Goal: Task Accomplishment & Management: Use online tool/utility

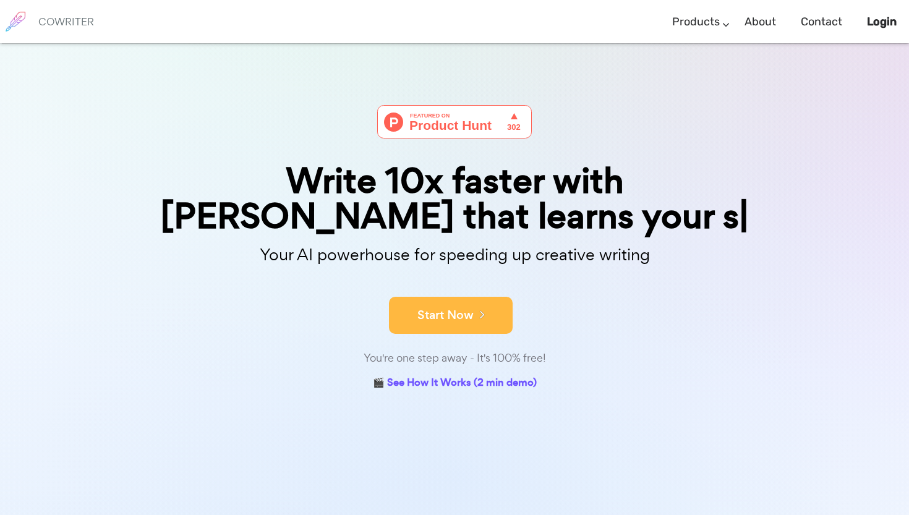
click at [429, 290] on form "Start Now" at bounding box center [454, 309] width 618 height 43
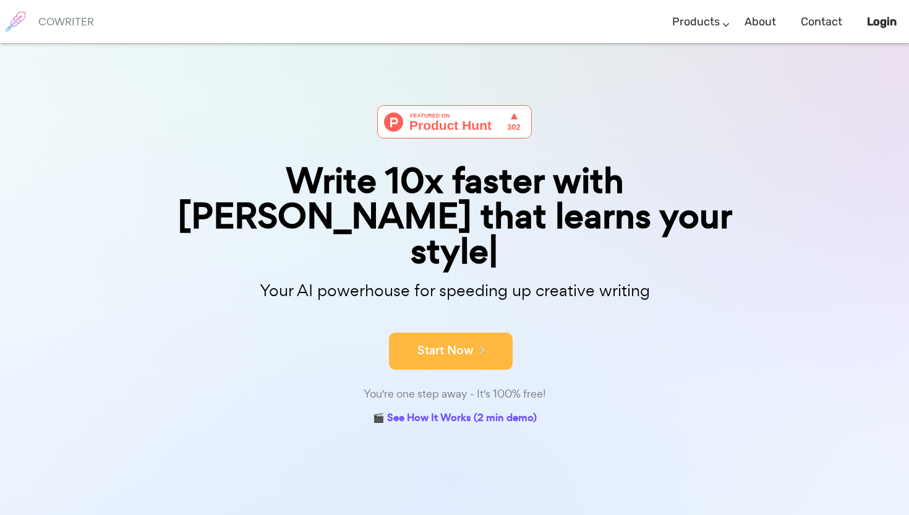
click at [426, 333] on button "Start Now" at bounding box center [451, 351] width 124 height 37
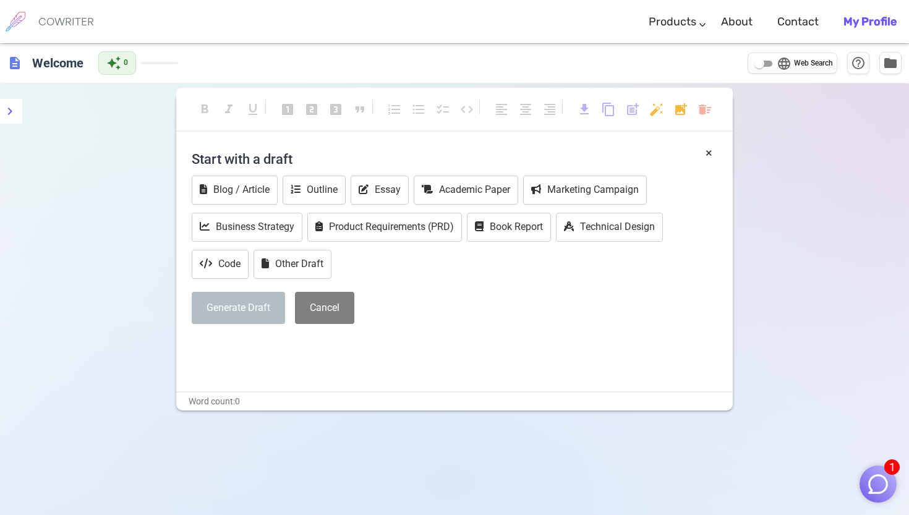
click at [258, 160] on h4 "Start with a draft" at bounding box center [455, 159] width 526 height 30
click at [283, 161] on h4 "Start with a draft" at bounding box center [455, 159] width 526 height 30
click at [282, 383] on div "× Start with a draft Blog / Article Outline Essay Academic Paper Marketing Camp…" at bounding box center [454, 267] width 557 height 247
click at [282, 367] on div "× Start with a draft Blog / Article Outline Essay Academic Paper Marketing Camp…" at bounding box center [454, 267] width 557 height 247
click at [383, 194] on button "Essay" at bounding box center [380, 190] width 58 height 29
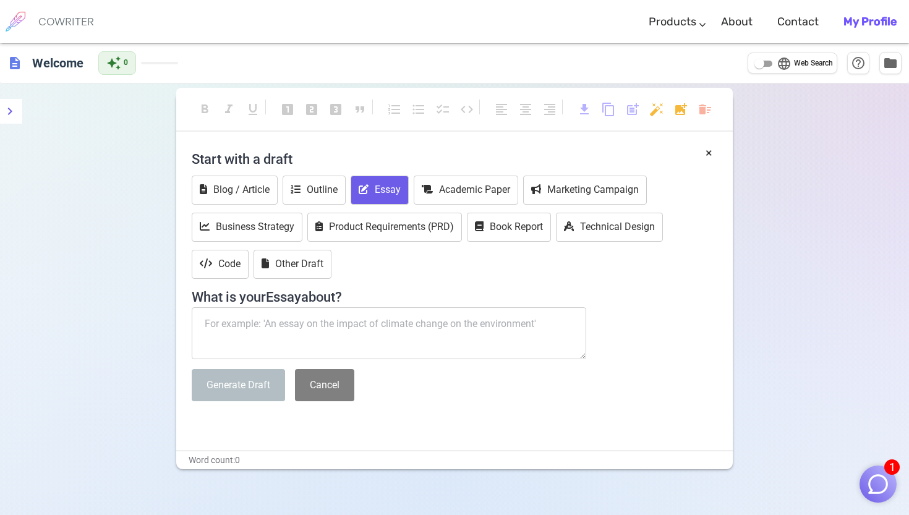
click at [307, 330] on textarea at bounding box center [389, 333] width 395 height 52
click at [292, 260] on button "Other Draft" at bounding box center [293, 264] width 78 height 29
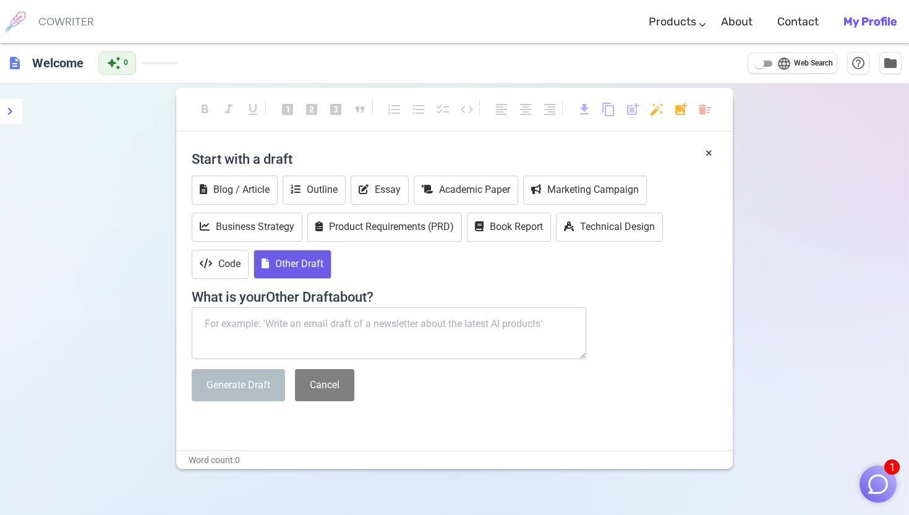
click at [284, 324] on textarea at bounding box center [389, 333] width 395 height 52
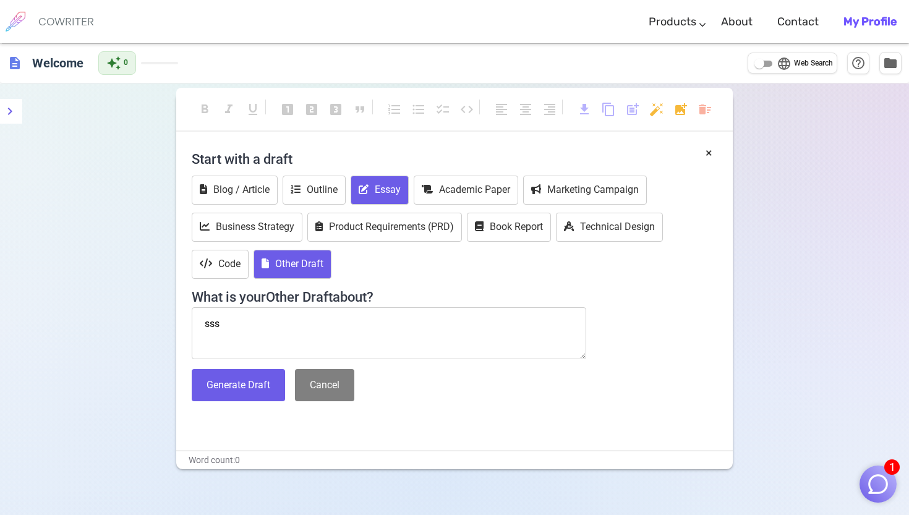
type textarea "sss"
click at [371, 182] on button "Essay" at bounding box center [380, 190] width 58 height 29
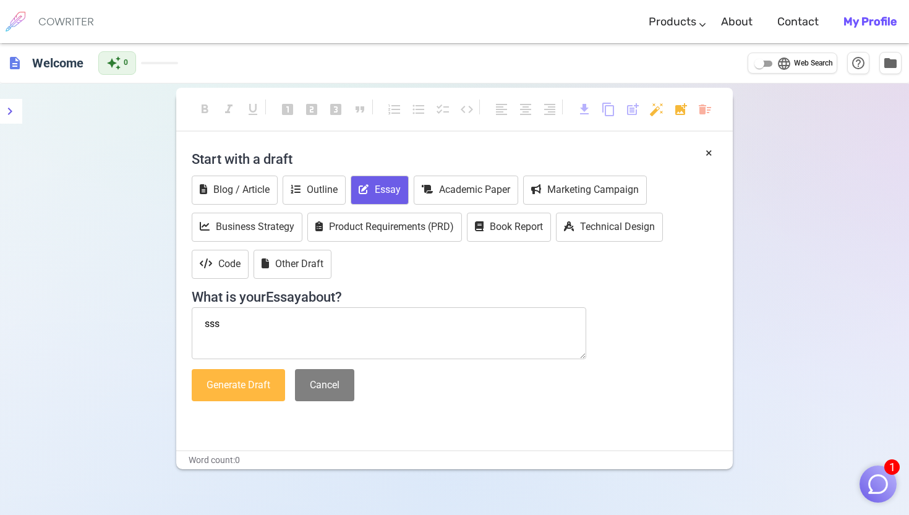
click at [247, 382] on button "Generate Draft" at bounding box center [238, 385] width 93 height 33
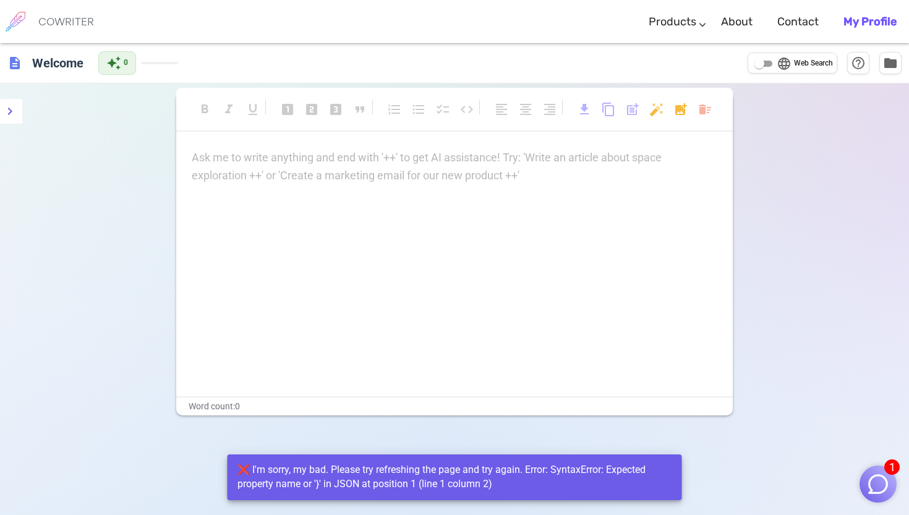
click at [299, 227] on div "Ask me to write anything and end with '++' to get AI assistance! Try: 'Write an…" at bounding box center [454, 272] width 557 height 247
click at [307, 161] on p "Ask me to write anything and end with '++' to get AI assistance! Try: 'Write an…" at bounding box center [455, 158] width 526 height 18
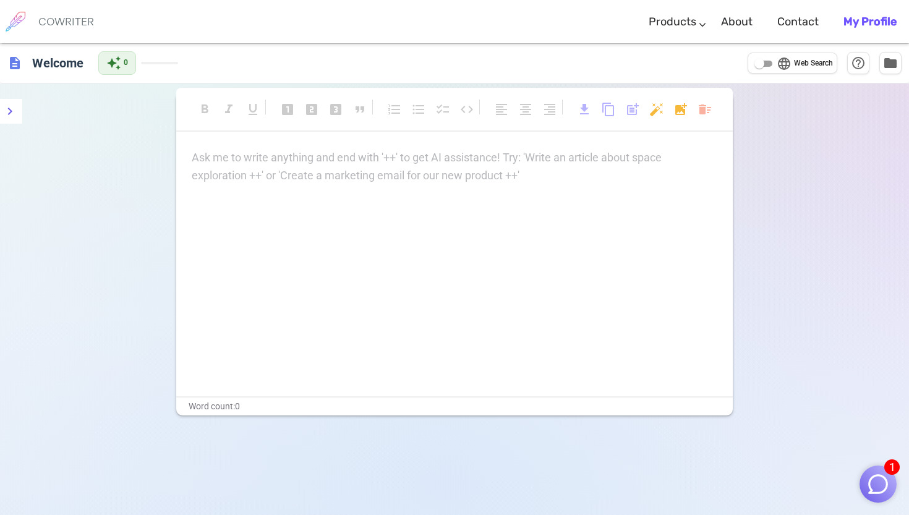
click at [263, 150] on p "Ask me to write anything and end with '++' to get AI assistance! Try: 'Write an…" at bounding box center [455, 158] width 526 height 18
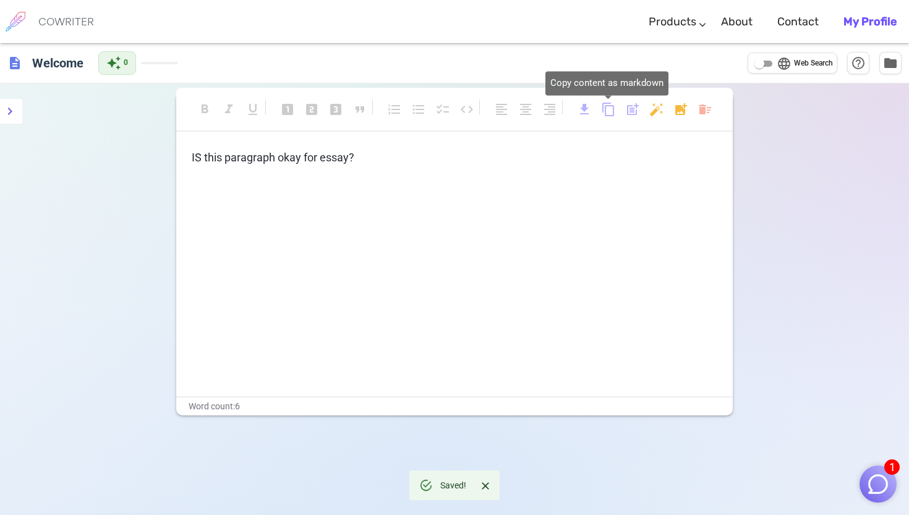
click at [609, 110] on span "content_copy" at bounding box center [608, 109] width 15 height 15
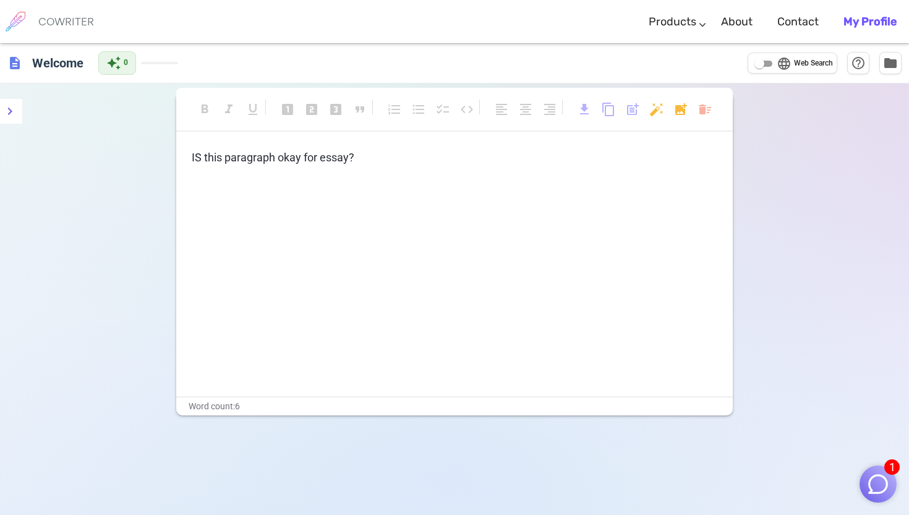
click at [444, 218] on div "IS this paragraph okay for essay? ﻿" at bounding box center [454, 272] width 557 height 247
click at [394, 156] on p "IS this paragraph okay for essay?" at bounding box center [455, 158] width 526 height 18
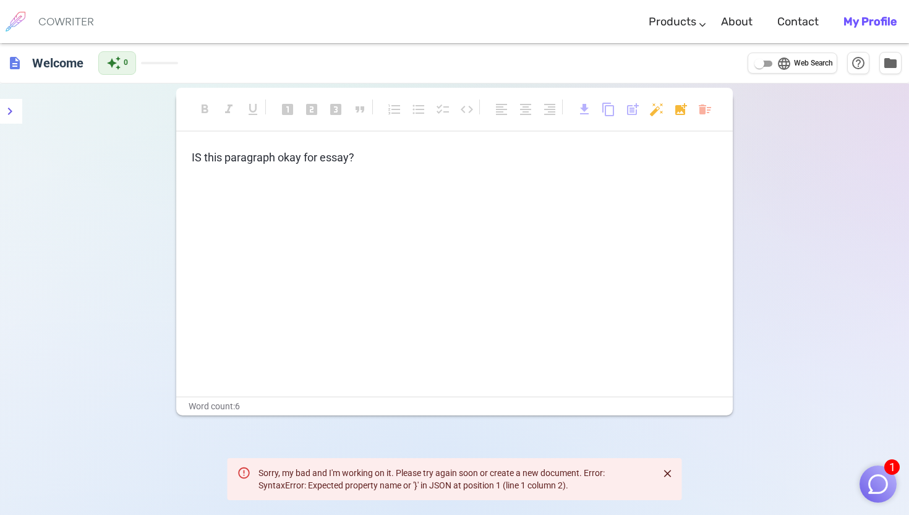
click at [20, 58] on span "description" at bounding box center [14, 63] width 15 height 15
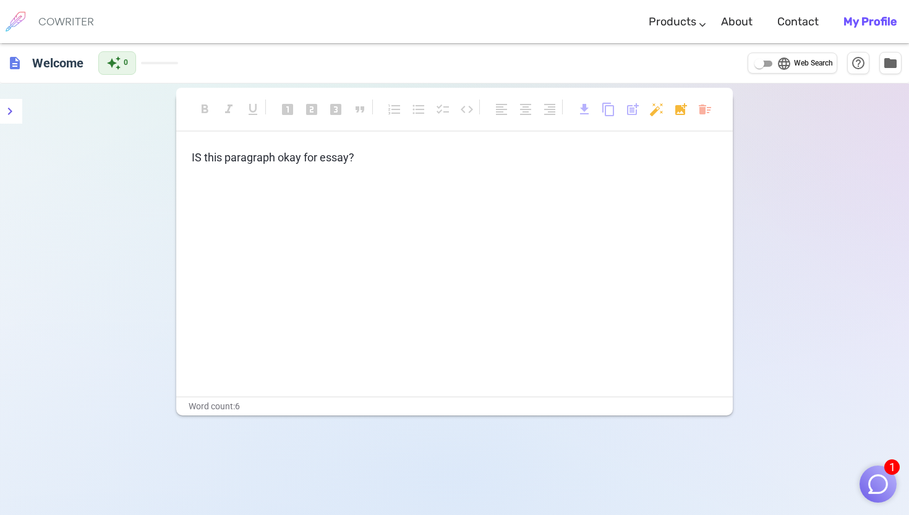
click at [5, 62] on div "description Welcome auto_awesome 0 language Web Search help_outline folder" at bounding box center [454, 63] width 909 height 40
click at [10, 62] on span "description" at bounding box center [14, 63] width 15 height 15
click at [901, 67] on button "folder" at bounding box center [890, 62] width 22 height 22
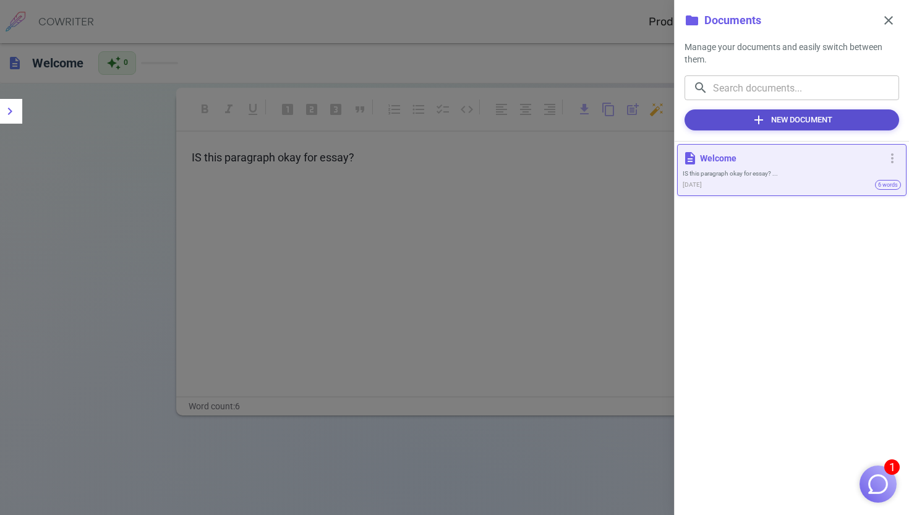
click at [855, 118] on button "add New Document" at bounding box center [792, 119] width 215 height 21
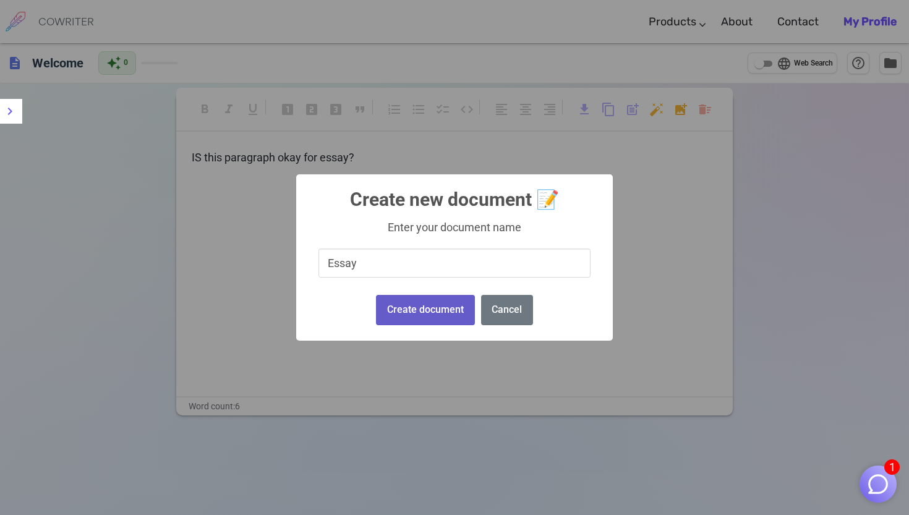
type input "Essay"
click at [440, 314] on button "Create document" at bounding box center [425, 310] width 98 height 30
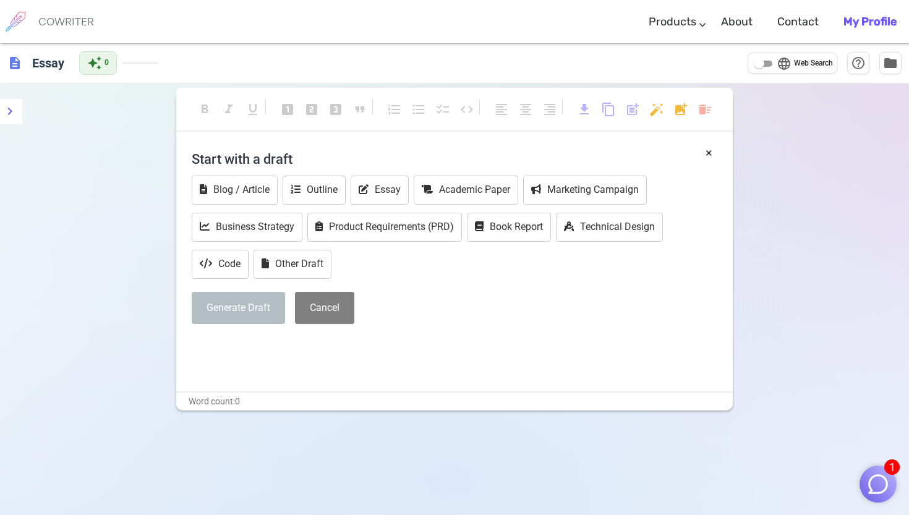
click at [317, 353] on p "﻿" at bounding box center [455, 347] width 526 height 18
click at [316, 268] on button "Other Draft" at bounding box center [293, 264] width 78 height 29
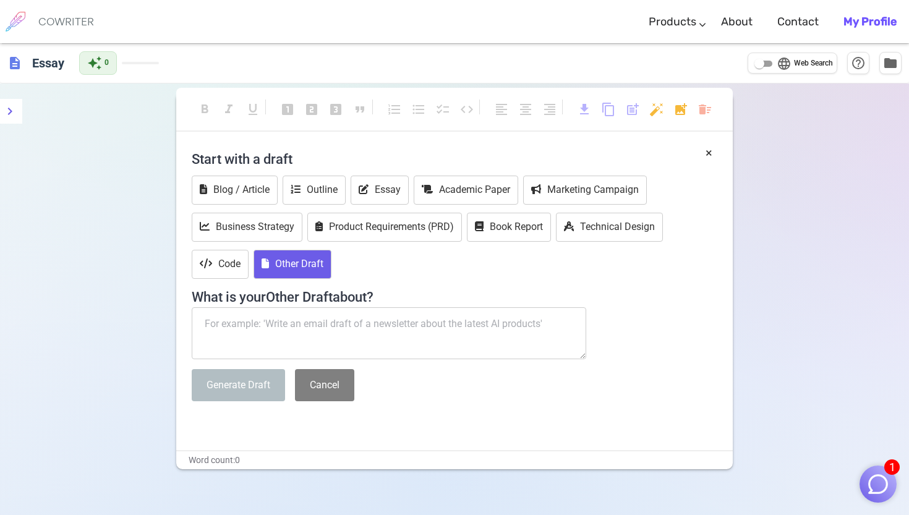
click at [328, 327] on textarea at bounding box center [389, 333] width 395 height 52
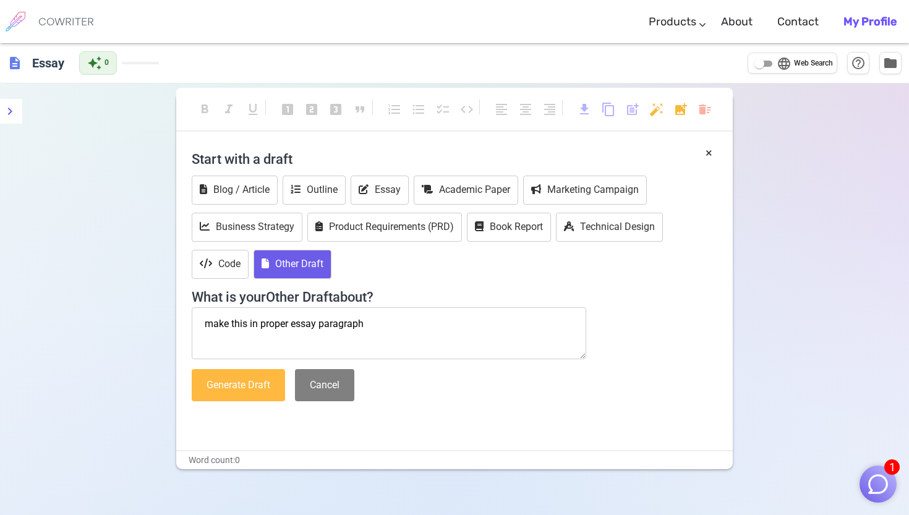
type textarea "make this in proper essay paragraph"
click at [252, 385] on button "Generate Draft" at bounding box center [238, 385] width 93 height 33
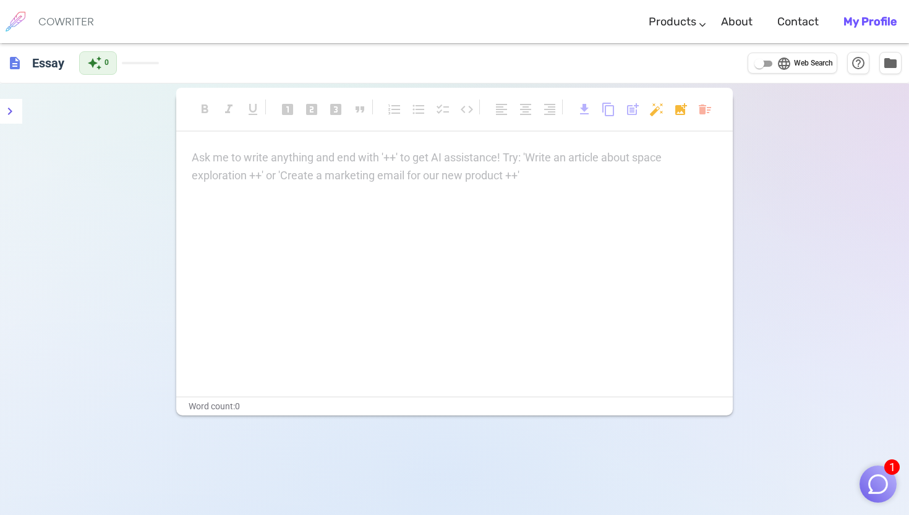
click at [295, 186] on div "Ask me to write anything and end with '++' to get AI assistance! Try: 'Write an…" at bounding box center [454, 272] width 557 height 247
click at [216, 155] on p "Ask me to write anything and end with '++' to get AI assistance! Try: 'Write an…" at bounding box center [455, 158] width 526 height 18
click at [875, 64] on div "language Web Search help_outline folder" at bounding box center [825, 63] width 154 height 22
click at [890, 64] on span "folder" at bounding box center [890, 62] width 15 height 15
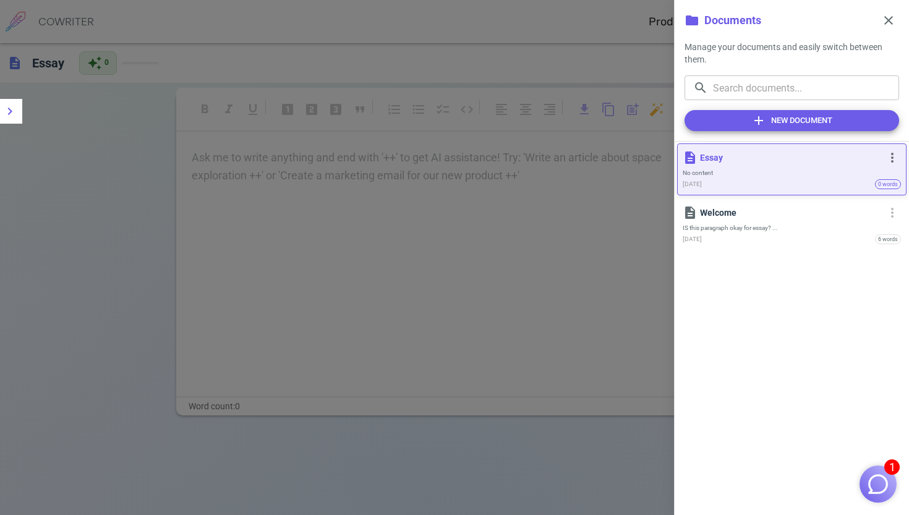
click at [829, 172] on span "No content" at bounding box center [792, 173] width 218 height 8
click at [793, 171] on span "No content" at bounding box center [792, 173] width 218 height 8
click at [889, 163] on span "more_vert" at bounding box center [892, 157] width 15 height 15
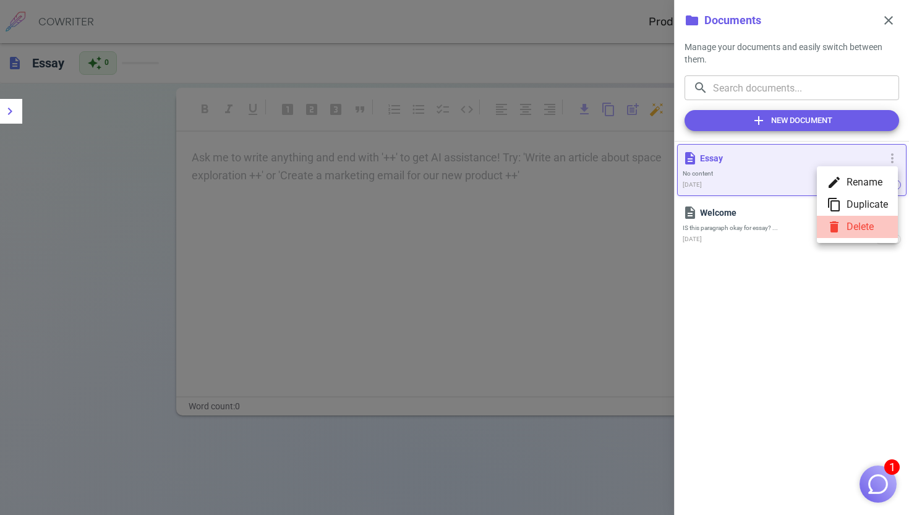
click at [867, 221] on li "delete Delete" at bounding box center [857, 227] width 81 height 22
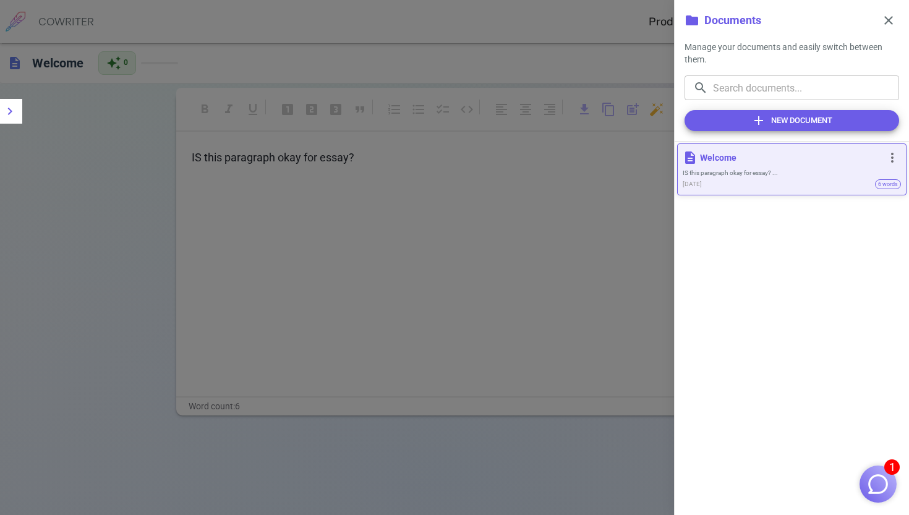
click at [836, 176] on span "IS this paragraph okay for essay? ..." at bounding box center [792, 173] width 218 height 8
click at [892, 158] on span "more_vert" at bounding box center [892, 157] width 15 height 15
click at [845, 226] on ul "edit Rename content_copy Duplicate delete Delete" at bounding box center [857, 204] width 81 height 77
click at [776, 164] on div at bounding box center [454, 257] width 909 height 515
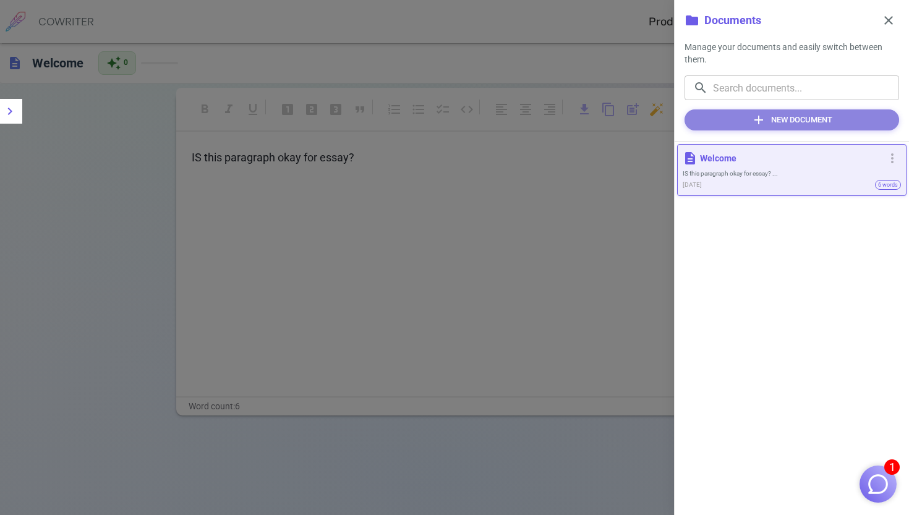
click at [772, 116] on button "add New Document" at bounding box center [792, 119] width 215 height 21
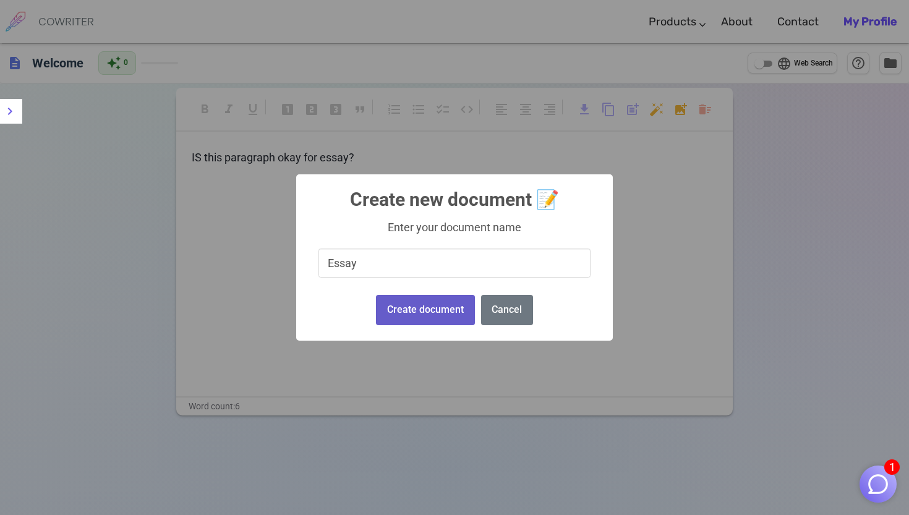
type input "Essay"
click at [439, 311] on button "Create document" at bounding box center [425, 310] width 98 height 30
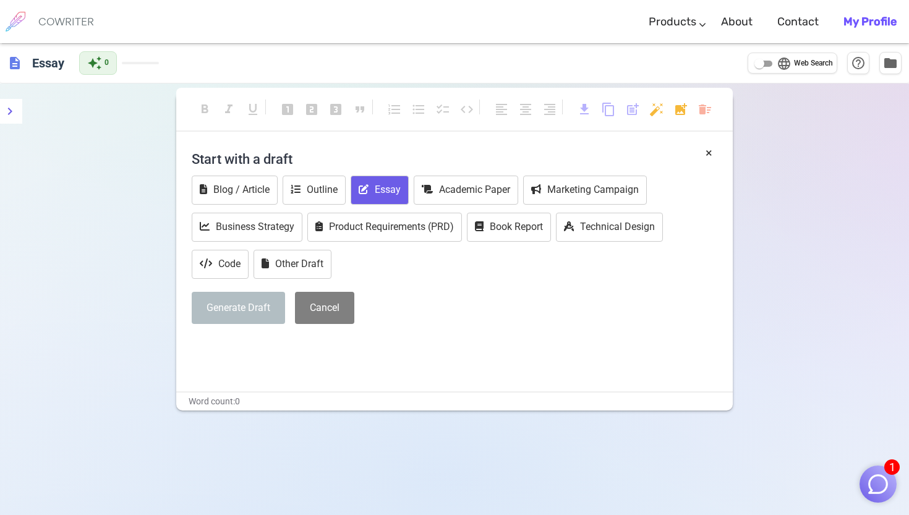
click at [388, 192] on button "Essay" at bounding box center [380, 190] width 58 height 29
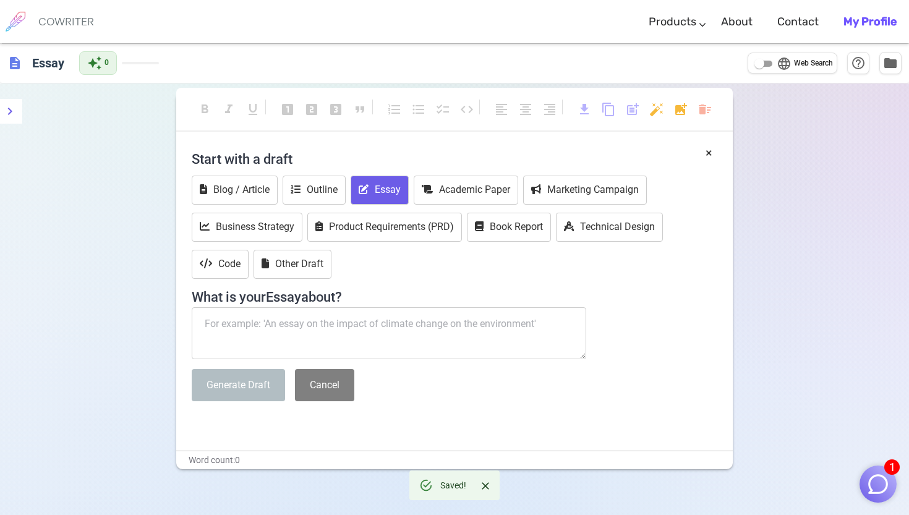
click at [277, 333] on textarea at bounding box center [389, 333] width 395 height 52
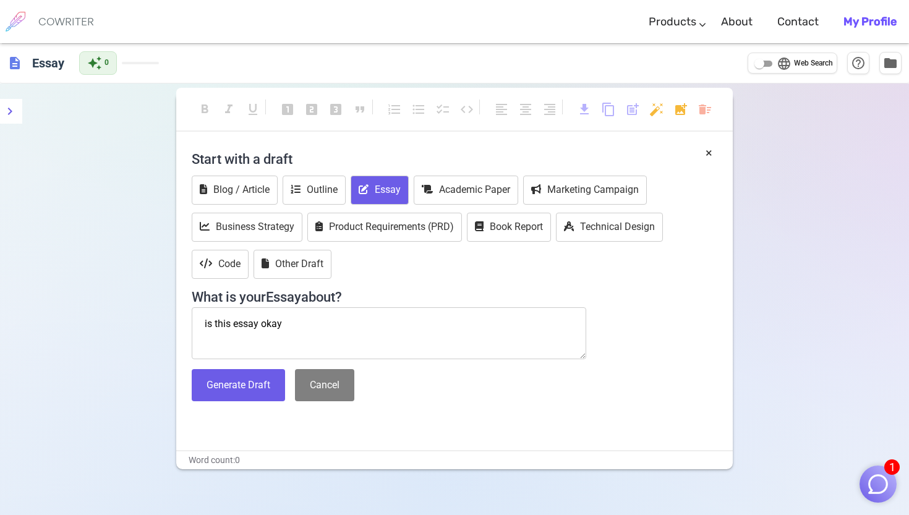
paste textarea "Erikson's eight stages of psychosocial development explains that individuals ha…"
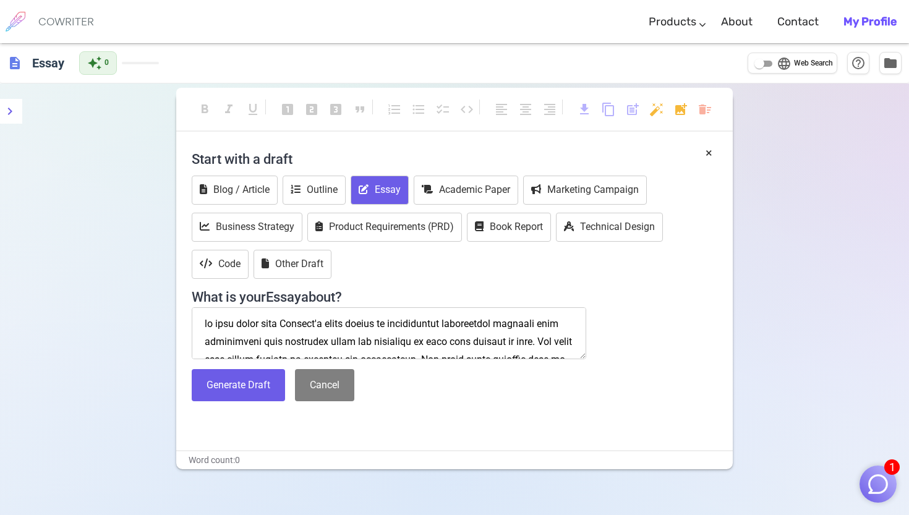
scroll to position [239, 0]
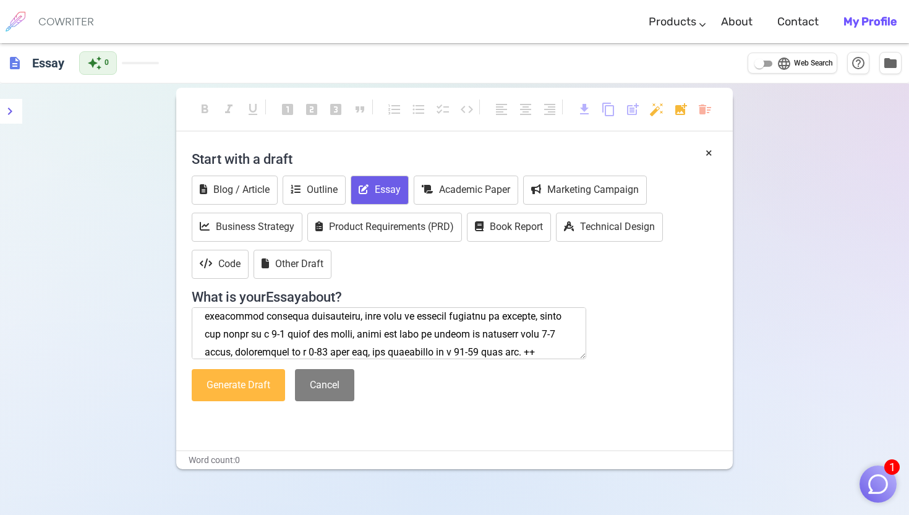
type textarea "is this essay okay Erikson's eight stages of psychosocial development explains …"
click at [230, 387] on button "Generate Draft" at bounding box center [238, 385] width 93 height 33
